Goal: Task Accomplishment & Management: Understand process/instructions

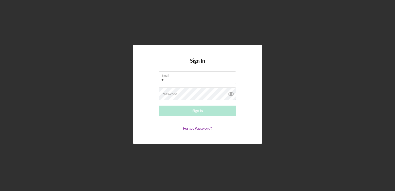
type input "[PERSON_NAME][EMAIL_ADDRESS][DOMAIN_NAME]"
click at [172, 93] on label "Password" at bounding box center [169, 94] width 16 height 4
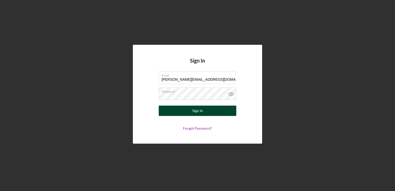
click at [183, 112] on button "Sign In" at bounding box center [197, 110] width 77 height 10
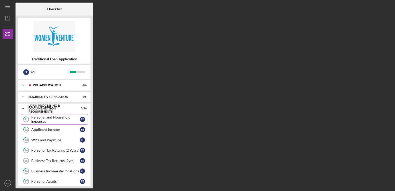
click at [55, 117] on div "Personal and Household Expenses" at bounding box center [55, 119] width 49 height 8
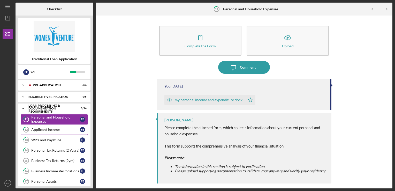
click at [39, 132] on link "12 Applicant Income F E" at bounding box center [54, 129] width 67 height 10
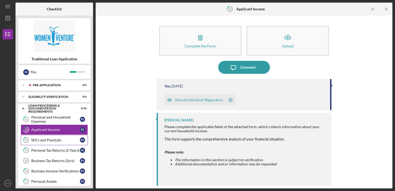
click at [41, 143] on link "13 W2's and Paystubs F E" at bounding box center [54, 140] width 67 height 10
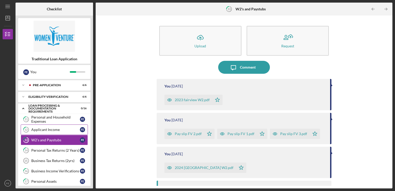
click at [38, 129] on div "Applicant Income" at bounding box center [55, 129] width 49 height 4
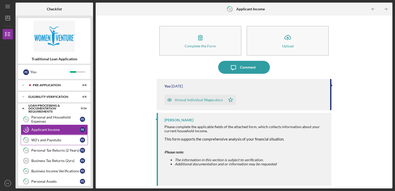
click at [38, 139] on div "W2's and Paystubs" at bounding box center [55, 140] width 49 height 4
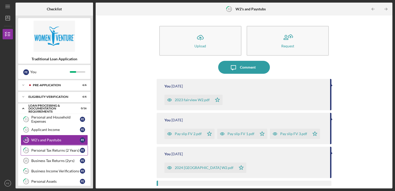
click at [40, 148] on div "Personal Tax Returns (2 Years)" at bounding box center [55, 150] width 49 height 4
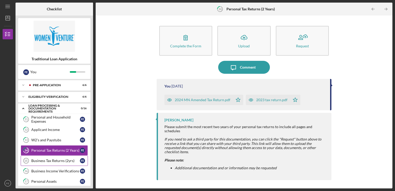
click at [41, 160] on div "Business Tax Returns (2yrs)" at bounding box center [55, 160] width 49 height 4
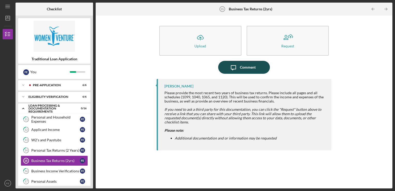
click at [234, 68] on icon "Icon/Message" at bounding box center [233, 67] width 13 height 13
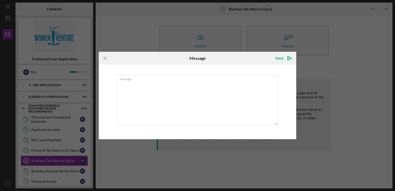
click at [273, 143] on div "Icon/Menu Close Message Send Icon/icon-invite-send Message Cancel Send Icon/ico…" at bounding box center [197, 95] width 395 height 191
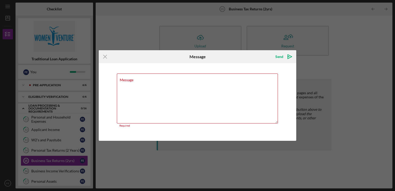
click at [50, 171] on div "Icon/Menu Close Message Send Icon/icon-invite-send Message Required Cancel Send…" at bounding box center [197, 95] width 395 height 191
click at [43, 150] on div "Icon/Menu Close Message Send Icon/icon-invite-send Message Required Cancel Send…" at bounding box center [197, 95] width 395 height 191
click at [105, 54] on icon "Icon/Menu Close" at bounding box center [105, 56] width 13 height 13
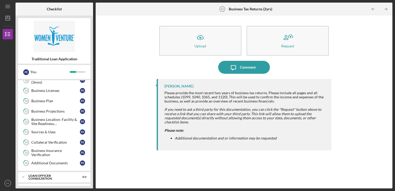
scroll to position [120, 0]
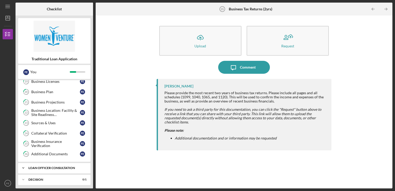
click at [38, 166] on div "Loan Officer Consultation" at bounding box center [56, 167] width 56 height 3
click at [54, 177] on div "Consultation with Loan Officer" at bounding box center [55, 178] width 49 height 8
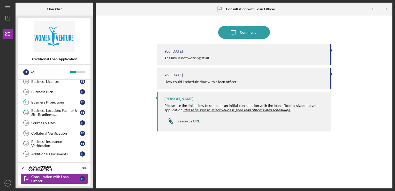
click at [189, 120] on div "Resource URL" at bounding box center [188, 121] width 22 height 4
